Goal: Task Accomplishment & Management: Manage account settings

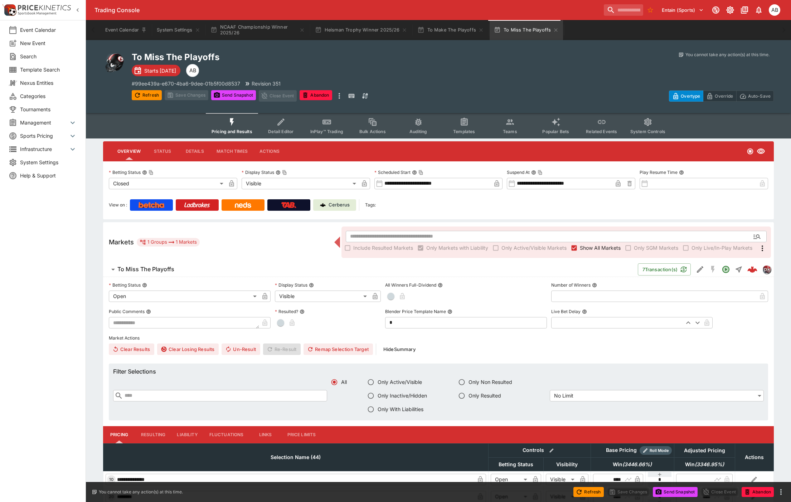
click at [464, 70] on div at bounding box center [613, 74] width 321 height 9
drag, startPoint x: 529, startPoint y: 68, endPoint x: 528, endPoint y: 74, distance: 6.1
click at [528, 68] on div "You cannot take any action(s) at this time. You cannot take any action(s) at th…" at bounding box center [613, 77] width 321 height 50
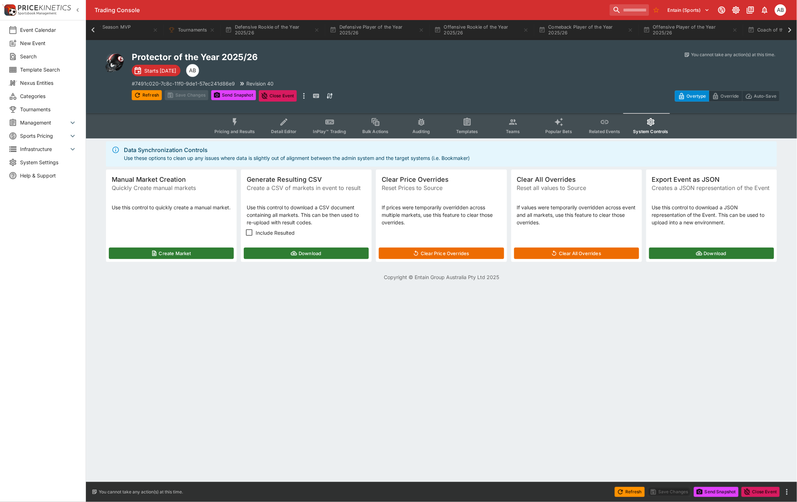
scroll to position [0, 292]
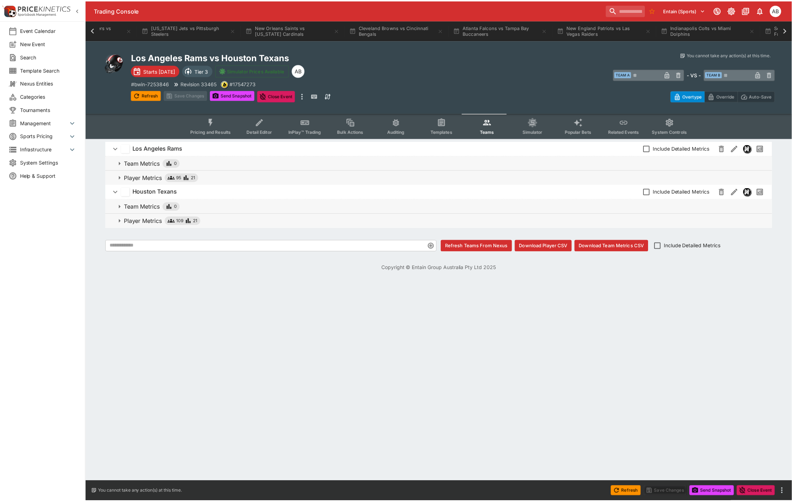
scroll to position [0, 956]
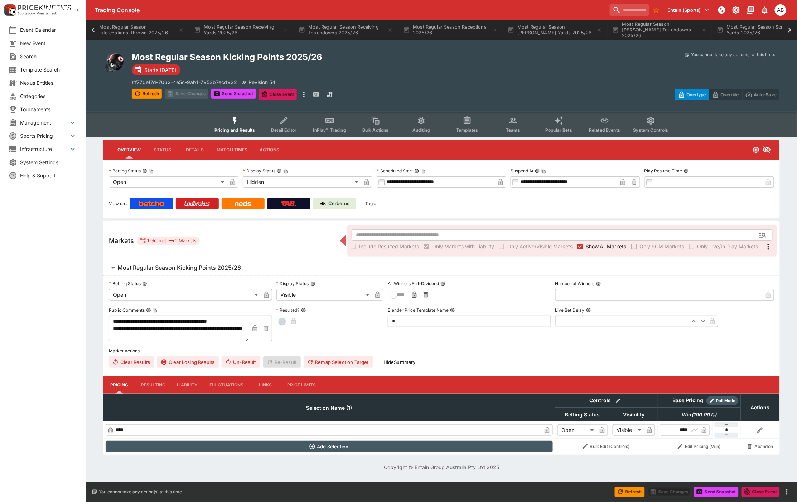
scroll to position [0, 901]
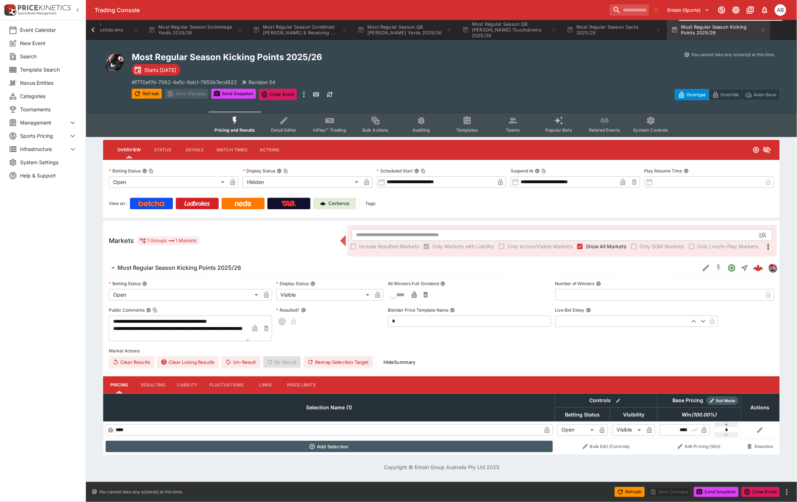
click at [386, 90] on div "Refresh Save Changes Send Snapshot Close Event Refresh Save Changes Send Snapsh…" at bounding box center [294, 94] width 324 height 11
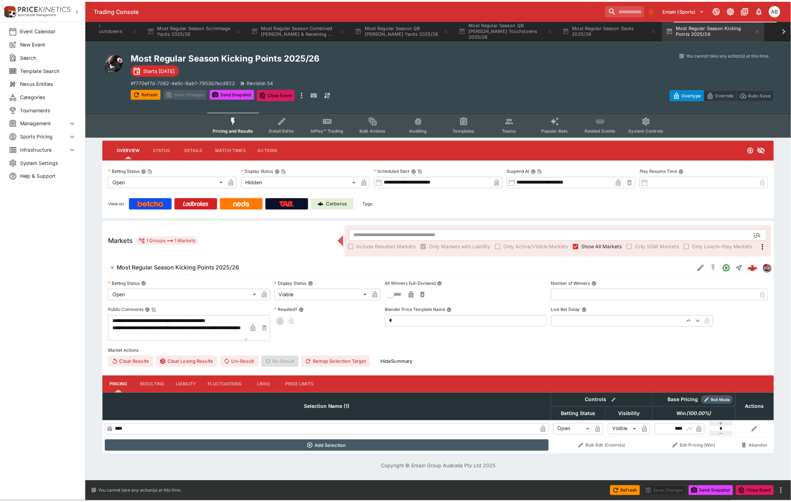
scroll to position [0, 0]
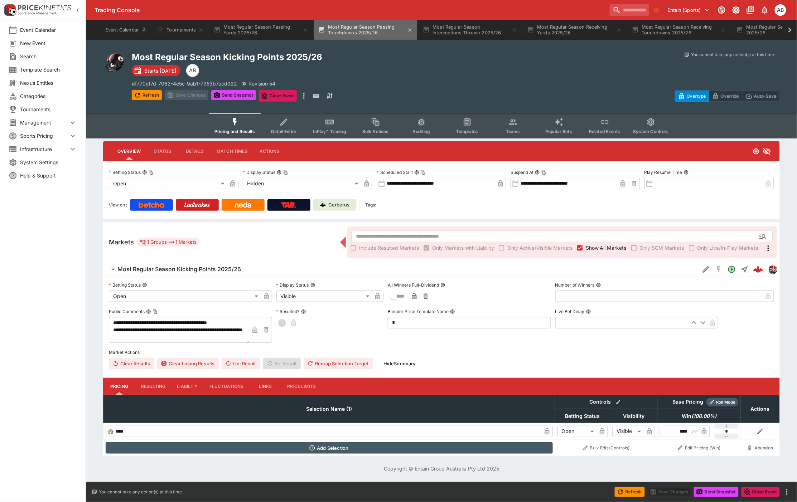
click at [346, 32] on button "Most Regular Season Passing Touchdowns 2025/26" at bounding box center [365, 30] width 103 height 20
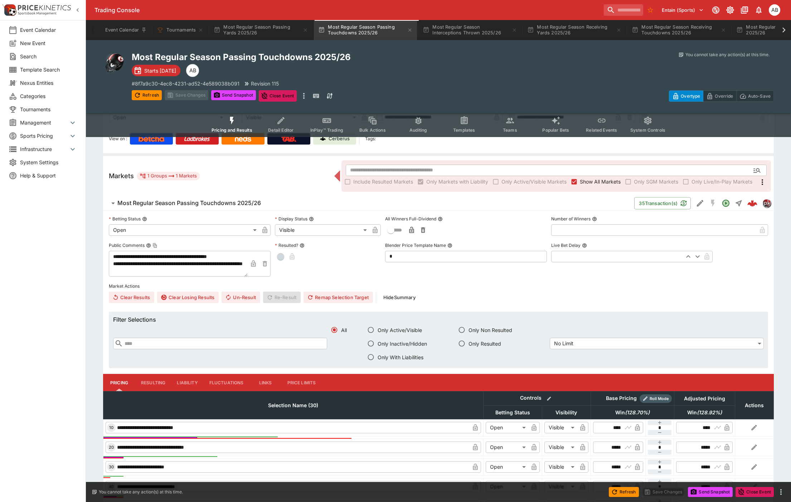
scroll to position [132, 0]
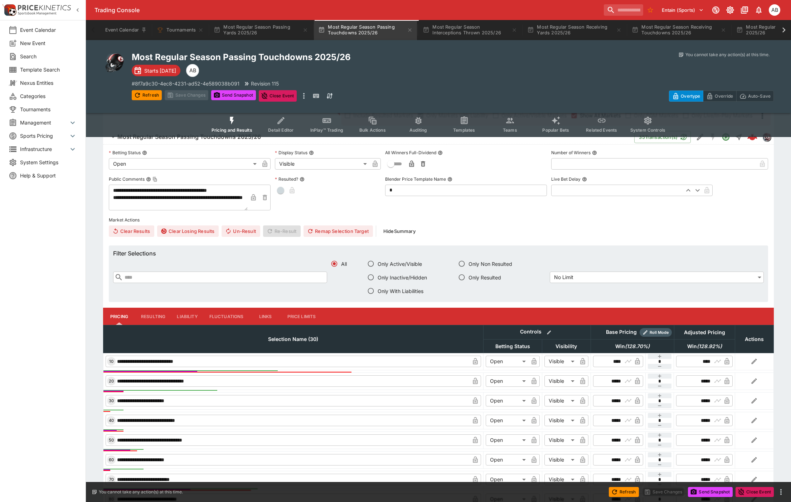
click at [154, 272] on input "text" at bounding box center [225, 277] width 204 height 11
type input "***"
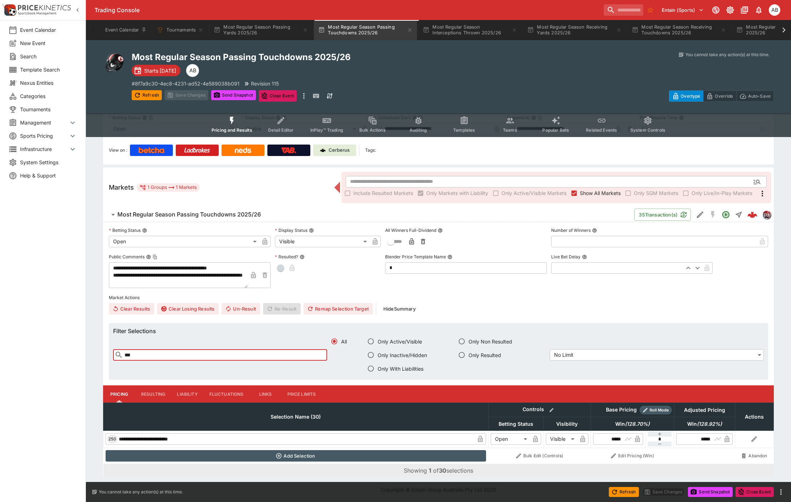
scroll to position [54, 0]
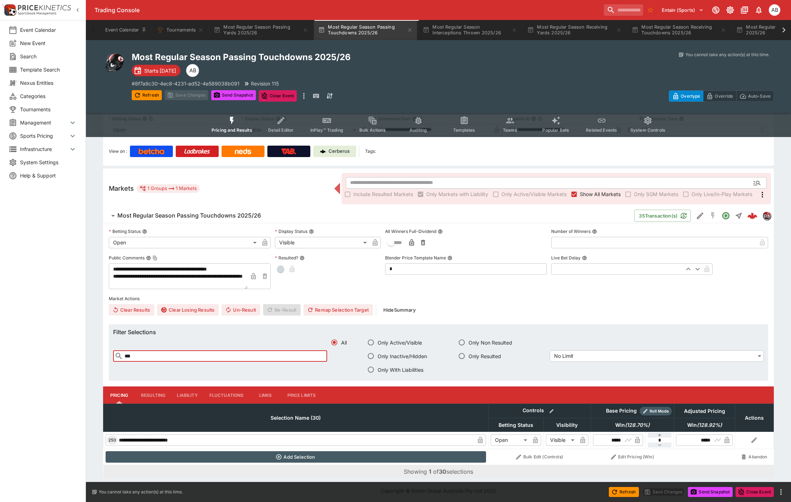
click at [146, 355] on input "***" at bounding box center [225, 355] width 204 height 11
click at [148, 356] on input "***" at bounding box center [225, 355] width 204 height 11
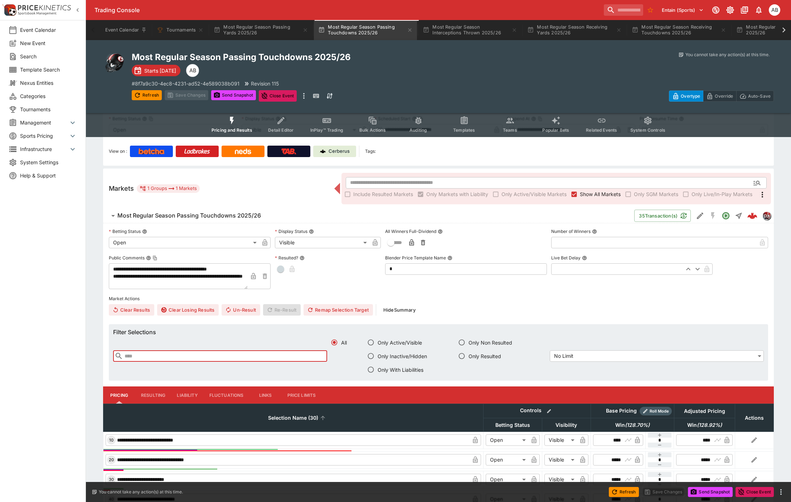
scroll to position [132, 0]
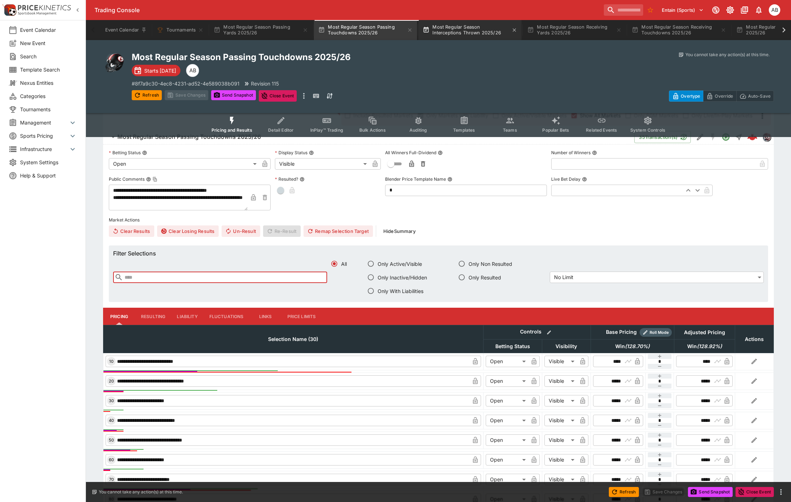
click at [480, 25] on button "Most Regular Season Interceptions Thrown 2025/26" at bounding box center [470, 30] width 103 height 20
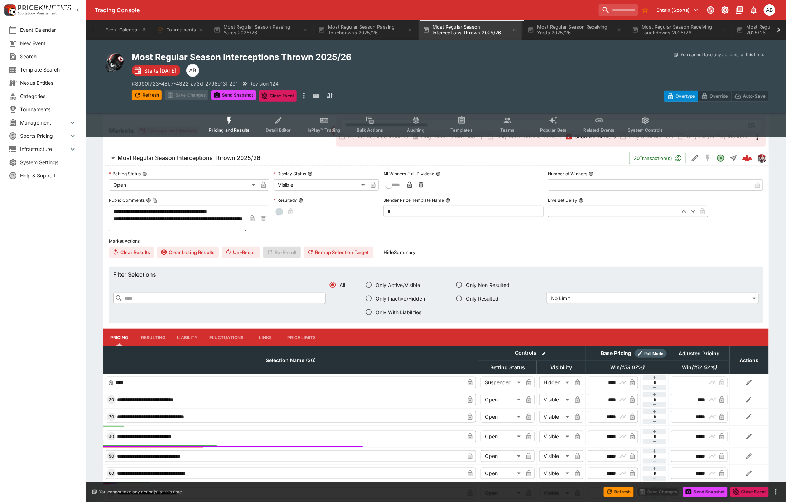
scroll to position [53, 0]
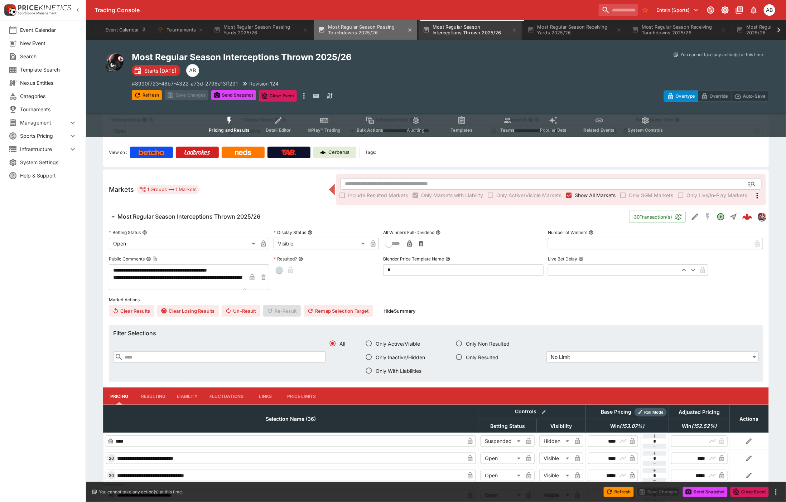
click at [356, 31] on button "Most Regular Season Passing Touchdowns 2025/26" at bounding box center [365, 30] width 103 height 20
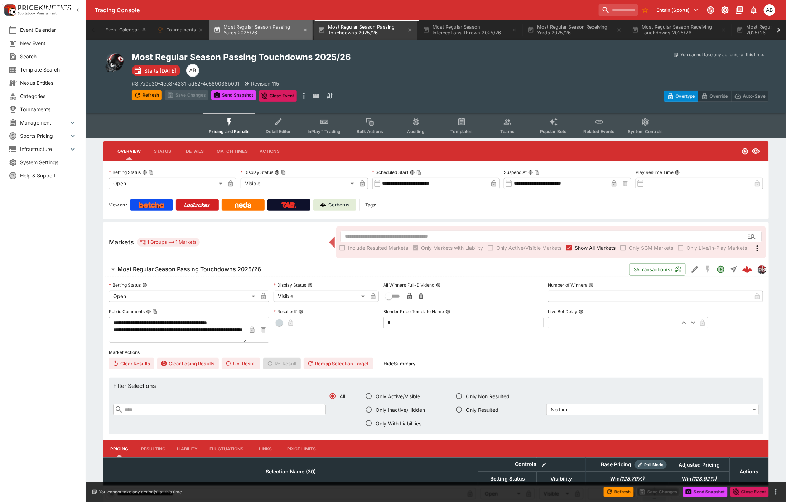
click at [257, 24] on button "Most Regular Season Passing Yards 2025/26" at bounding box center [260, 30] width 103 height 20
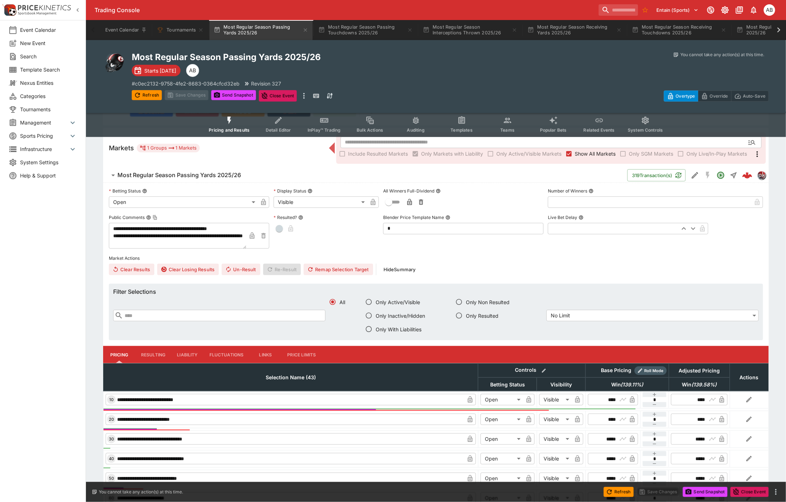
scroll to position [106, 0]
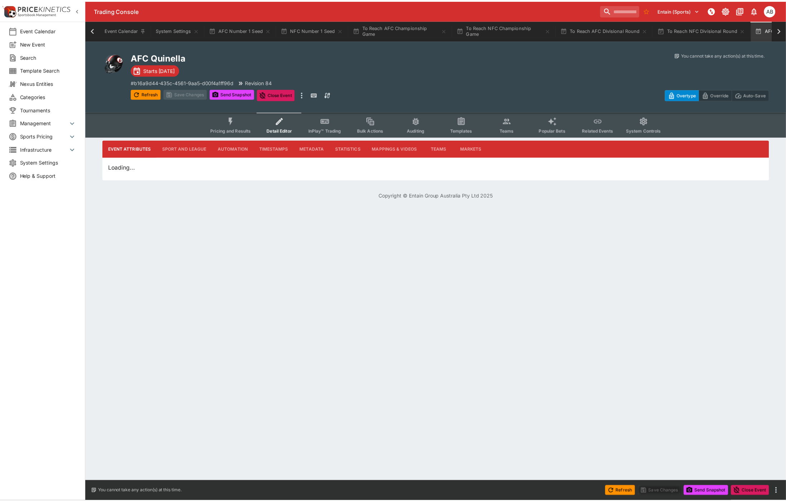
scroll to position [0, 33]
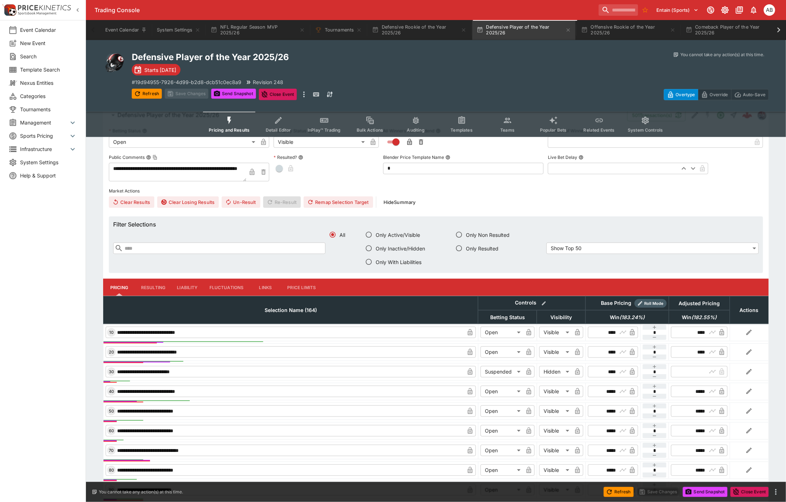
scroll to position [238, 0]
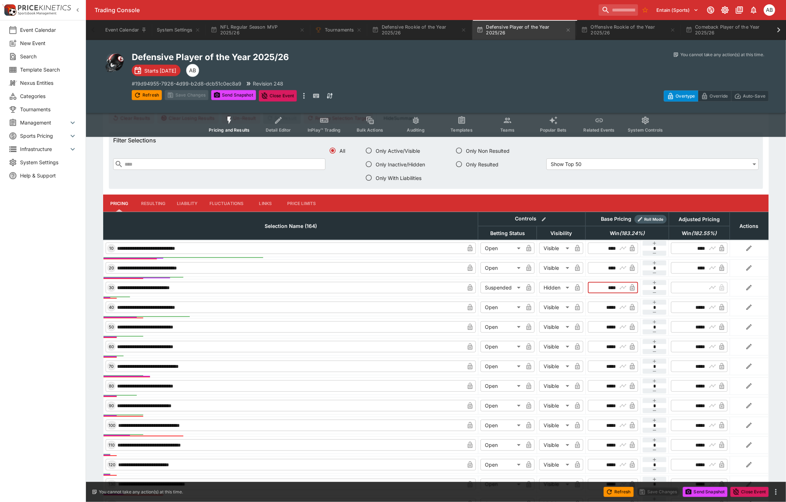
click at [608, 289] on input "****" at bounding box center [606, 287] width 21 height 11
type input "*******"
click at [188, 96] on button "Save Changes" at bounding box center [187, 95] width 44 height 10
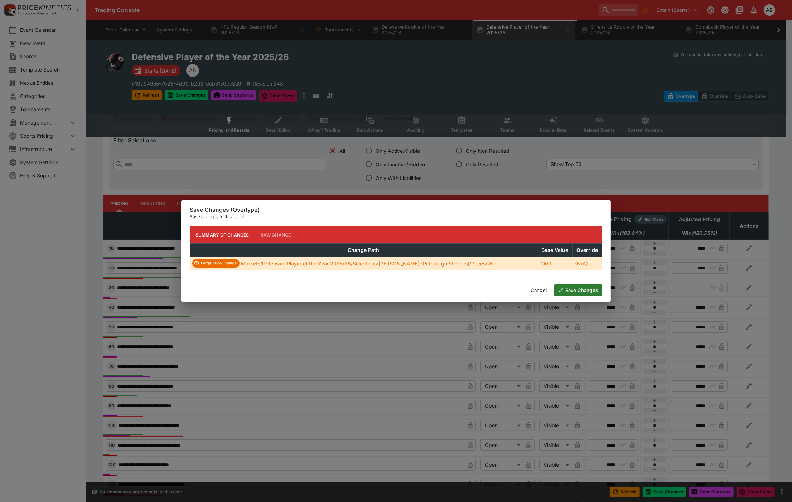
click at [594, 296] on div "Cancel Save Changes" at bounding box center [396, 290] width 430 height 23
click at [587, 294] on button "Save Changes" at bounding box center [578, 290] width 48 height 11
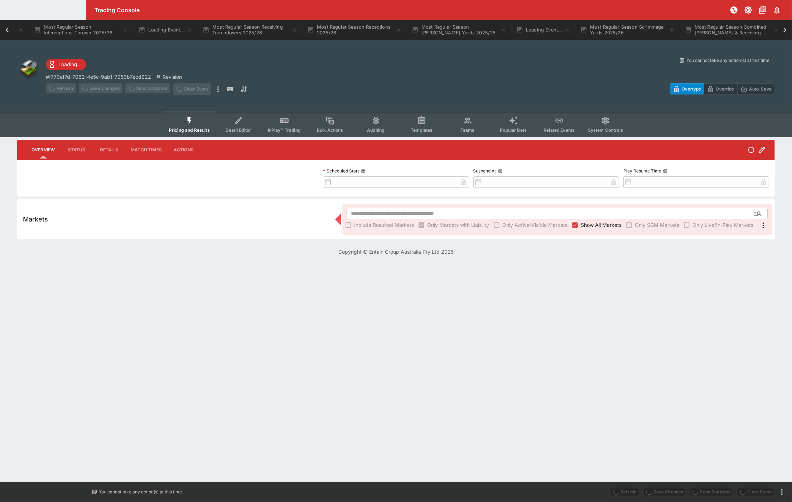
type input "**********"
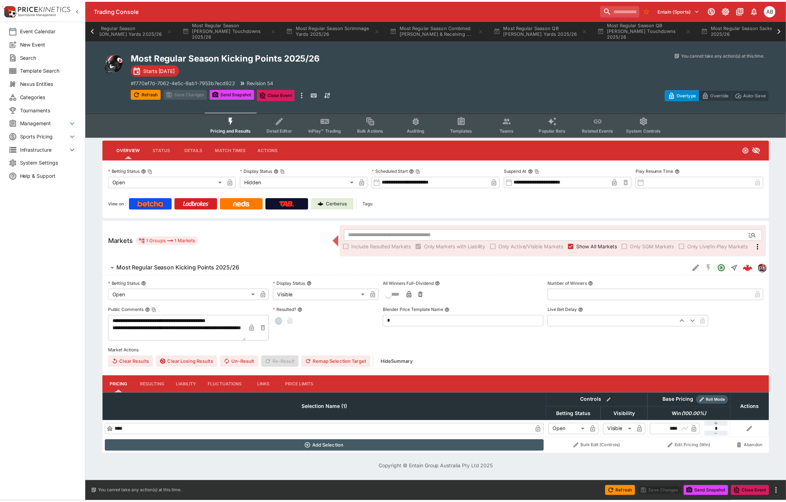
scroll to position [0, 821]
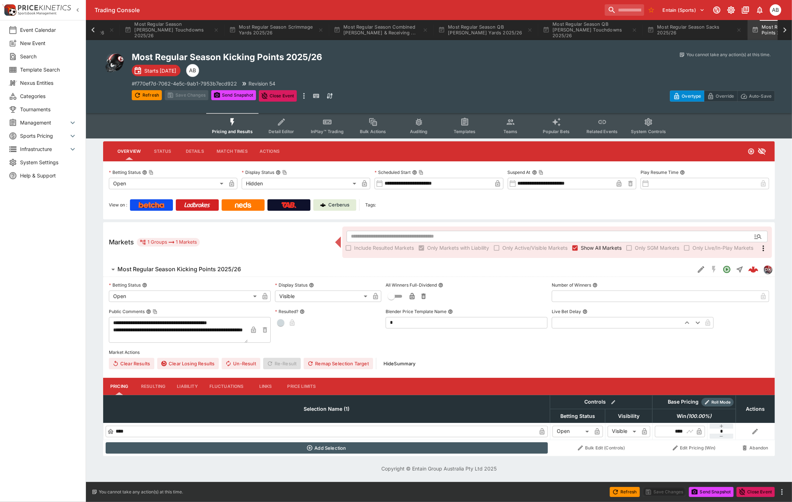
click at [451, 77] on div "Most Regular Season Kicking Points 2025/26 Starts [DATE] AB # f770ef7d-7062-4e5…" at bounding box center [292, 77] width 321 height 50
click at [696, 30] on button "Most Regular Season Sacks 2025/26" at bounding box center [694, 30] width 103 height 20
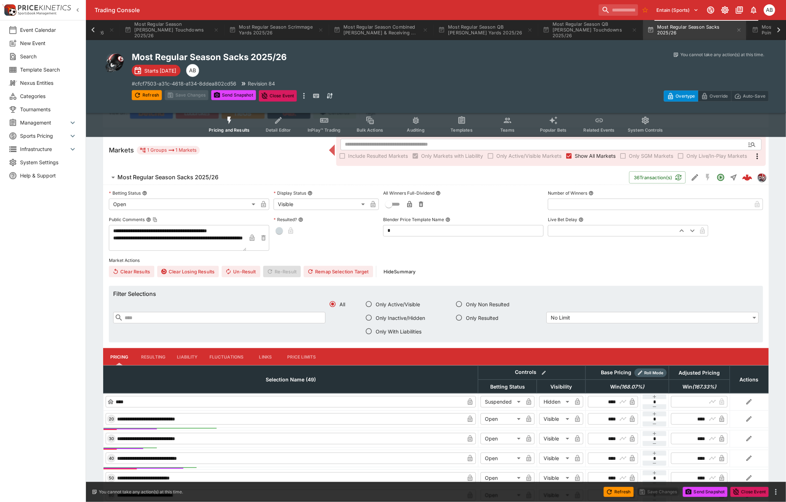
scroll to position [159, 0]
